Goal: Find specific page/section: Find specific page/section

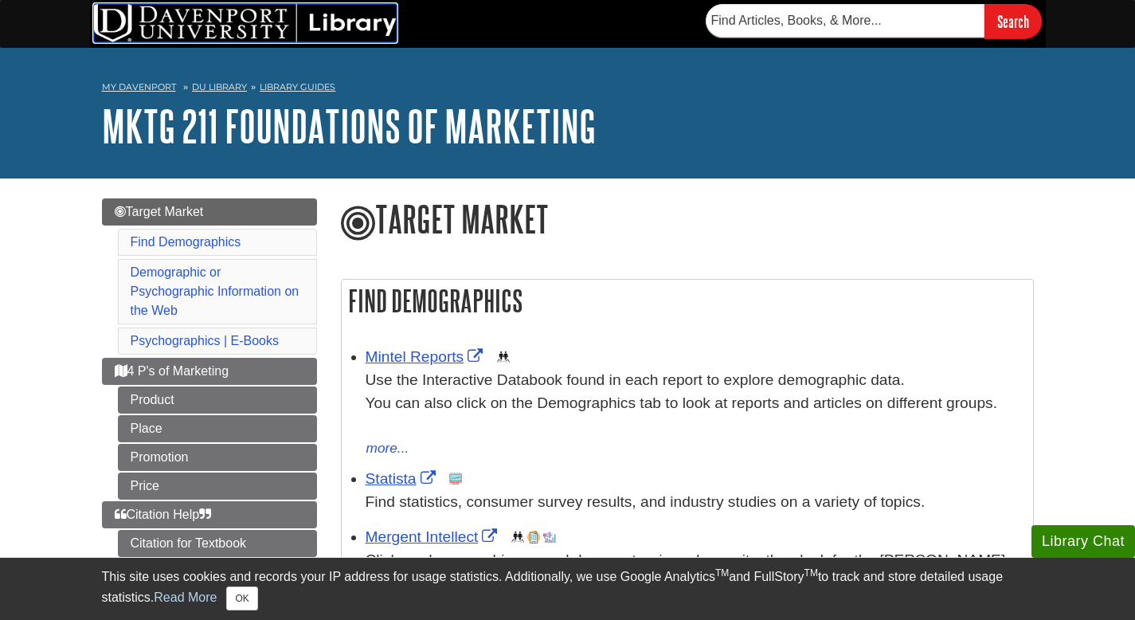
click at [220, 37] on img at bounding box center [245, 23] width 303 height 38
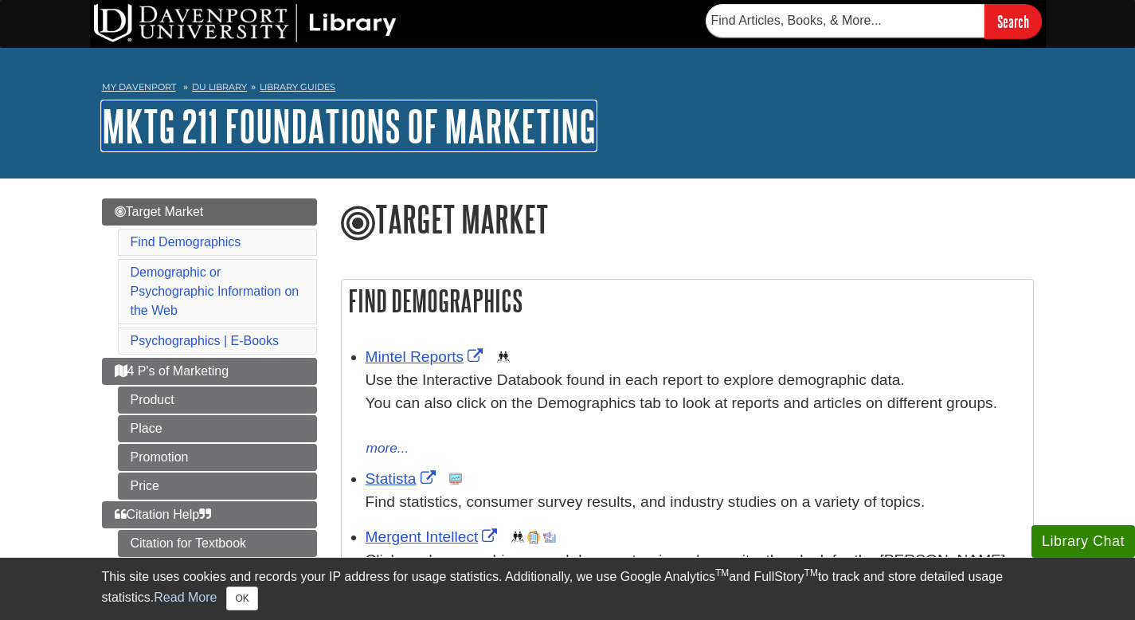
click at [165, 127] on link "MKTG 211 Foundations of Marketing" at bounding box center [349, 125] width 494 height 49
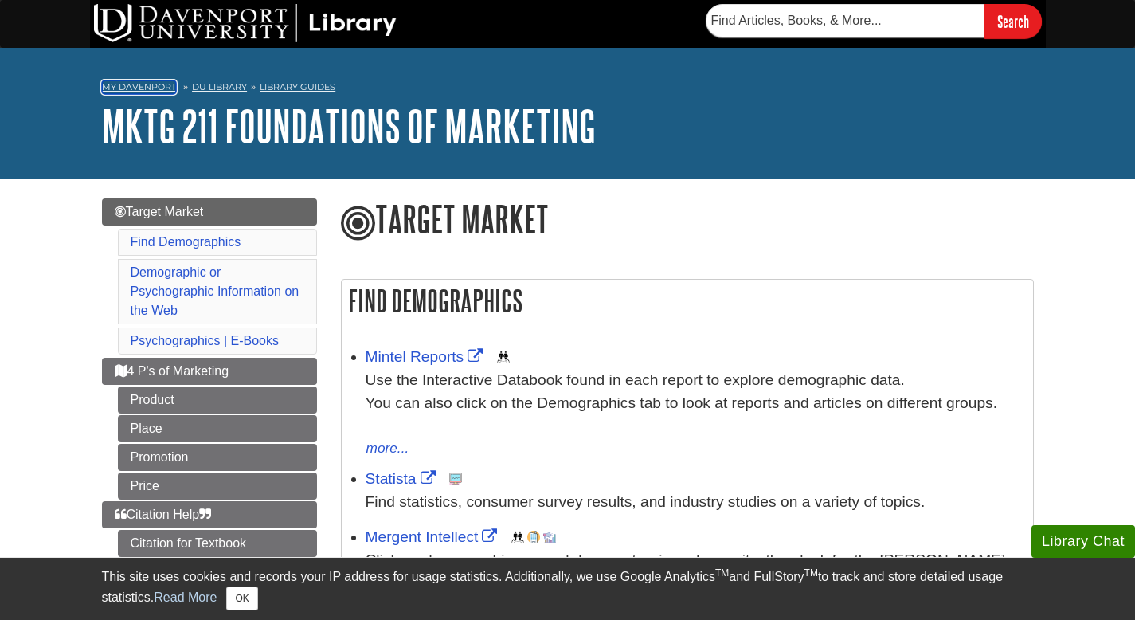
click at [138, 86] on link "My Davenport" at bounding box center [139, 87] width 74 height 14
